Goal: Task Accomplishment & Management: Complete application form

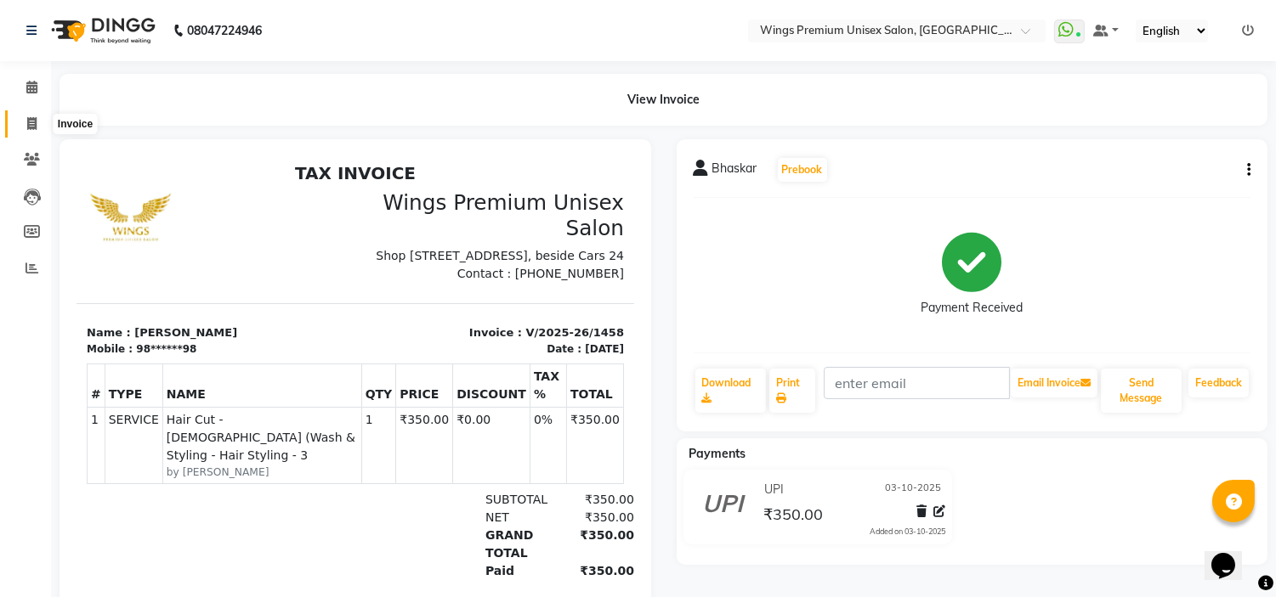
click at [23, 123] on span at bounding box center [32, 125] width 30 height 20
select select "service"
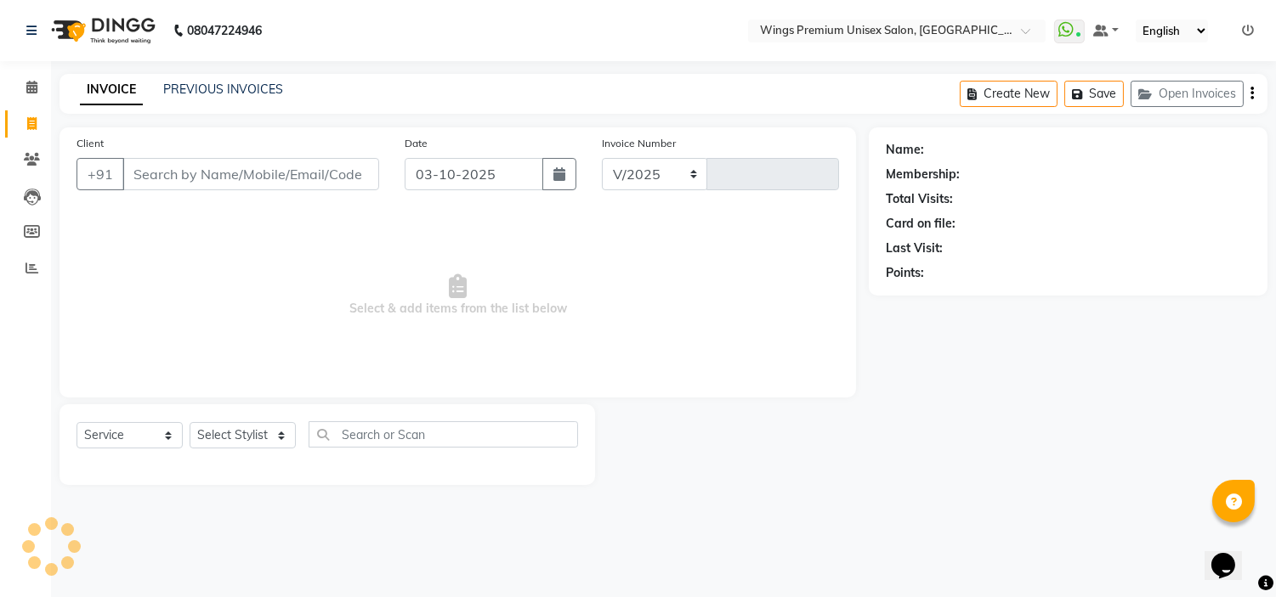
select select "674"
type input "1459"
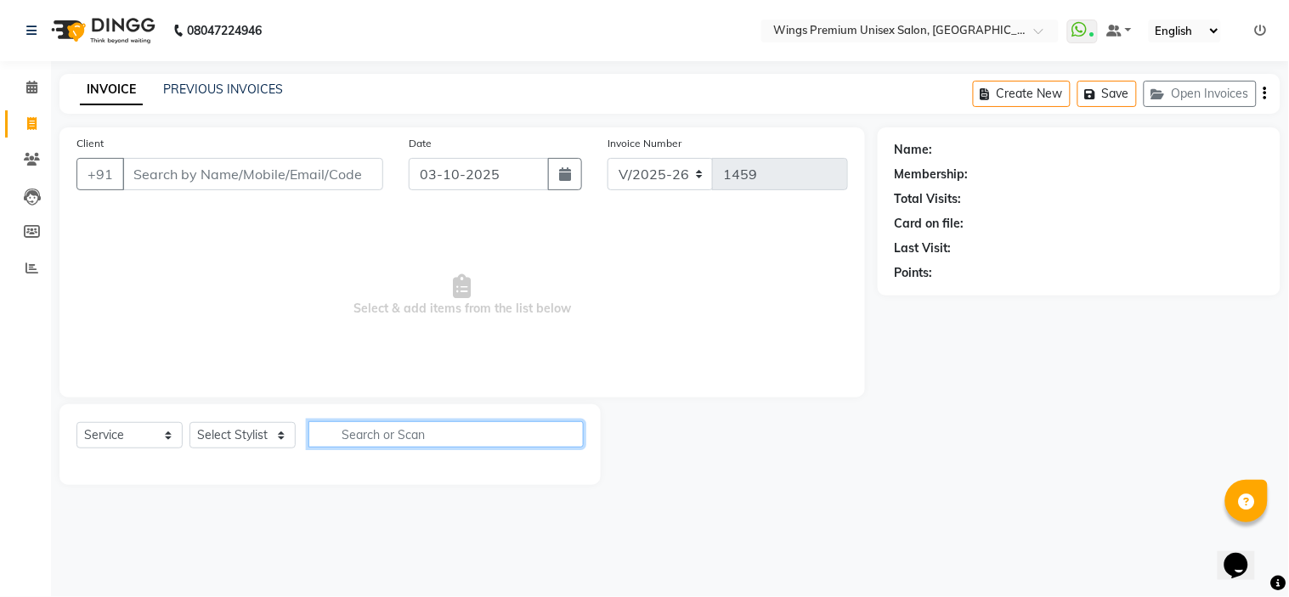
click at [378, 433] on input "text" at bounding box center [446, 435] width 275 height 26
type input "t"
type input "face pack"
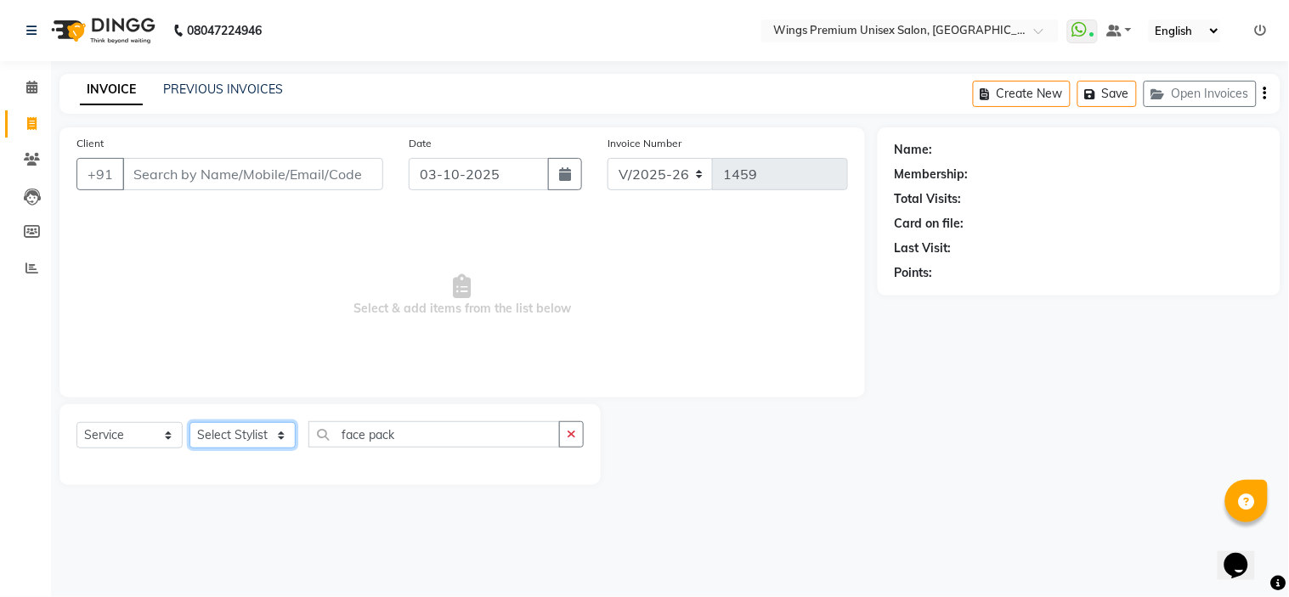
click at [209, 437] on select "Select Stylist [PERSON_NAME] [PERSON_NAME] Front Desk [PERSON_NAME] Shruti Pand…" at bounding box center [243, 435] width 106 height 26
select select "82124"
click at [190, 423] on select "Select Stylist [PERSON_NAME] [PERSON_NAME] Front Desk [PERSON_NAME] Shruti Pand…" at bounding box center [243, 435] width 106 height 26
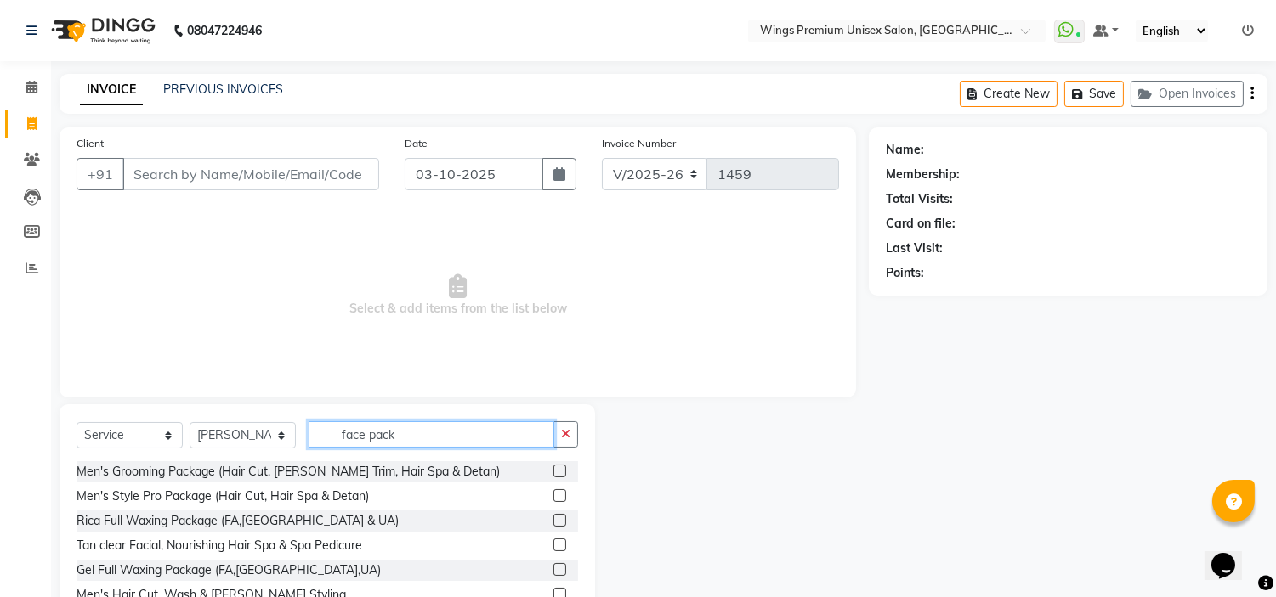
click at [425, 427] on input "face pack" at bounding box center [432, 435] width 246 height 26
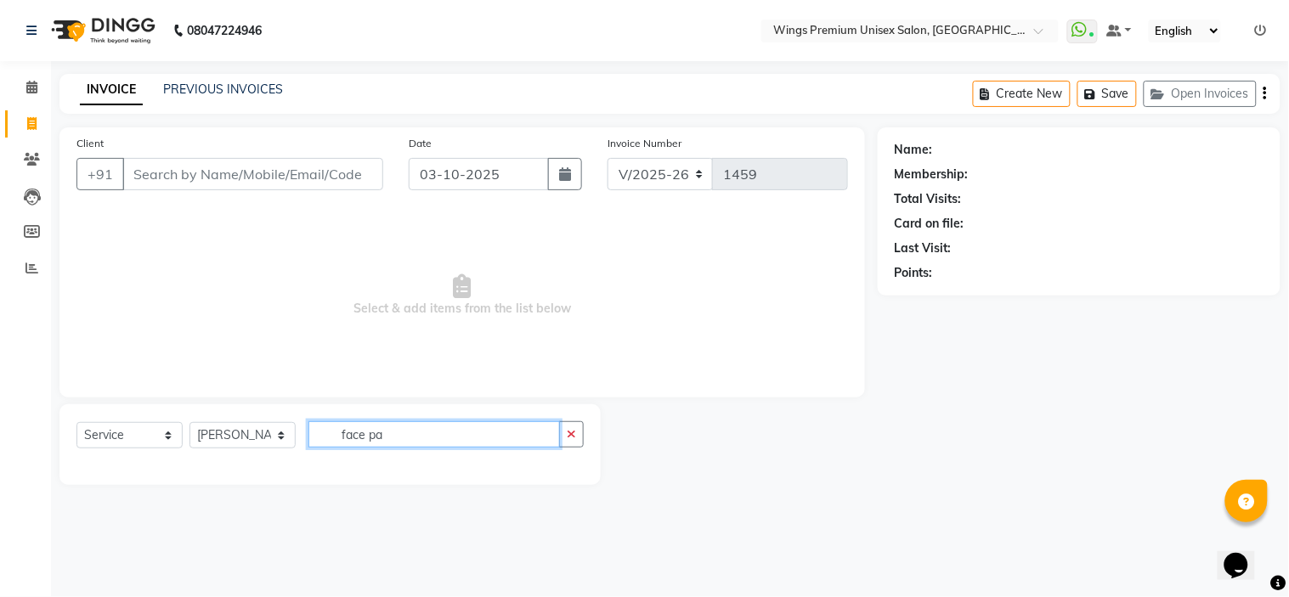
type input "face p"
